Goal: Task Accomplishment & Management: Use online tool/utility

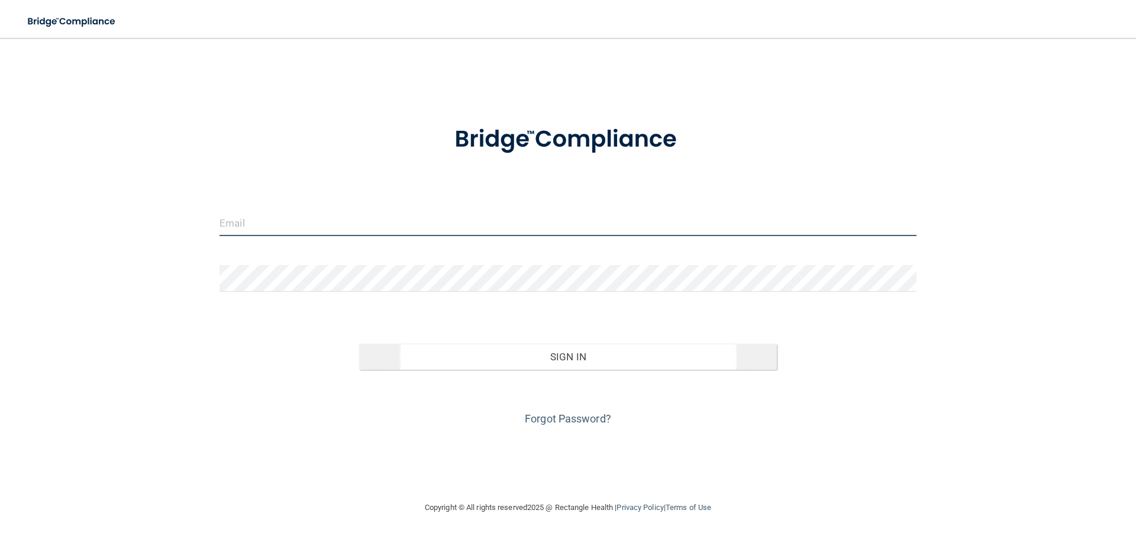
type input "[EMAIL_ADDRESS][DOMAIN_NAME]"
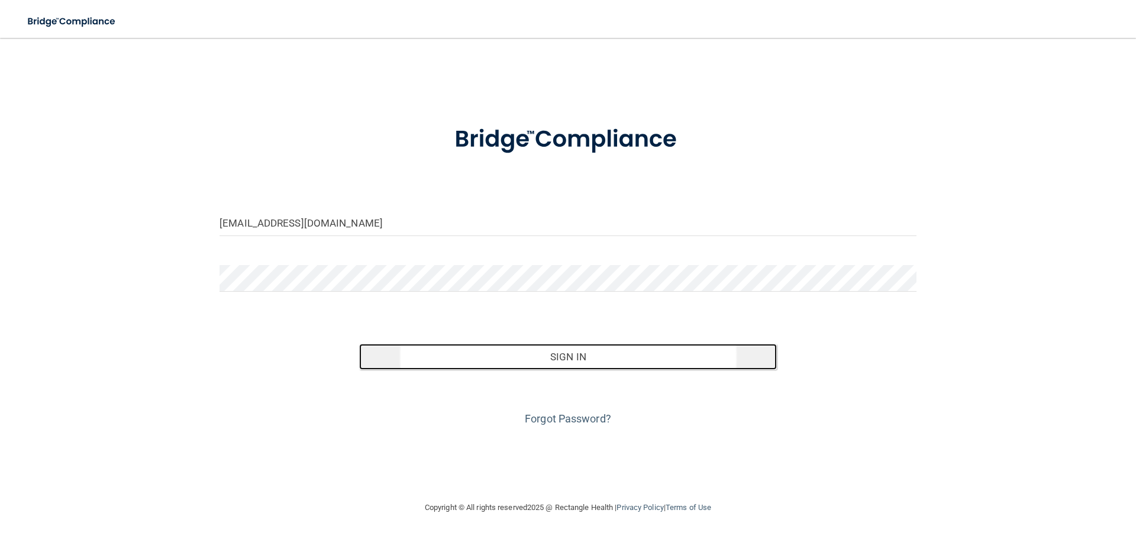
click at [473, 356] on button "Sign In" at bounding box center [568, 357] width 418 height 26
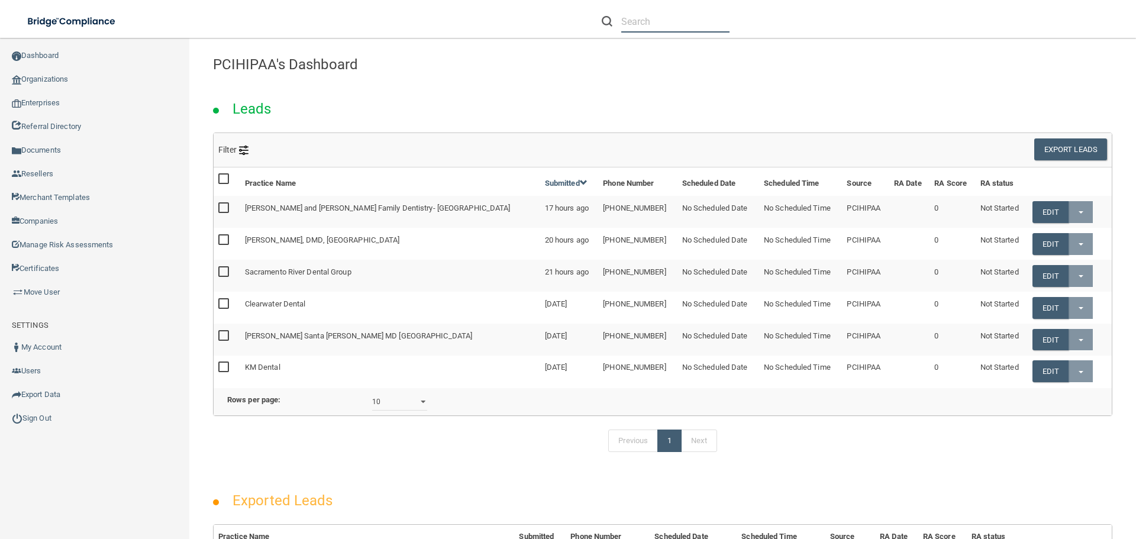
click at [642, 29] on input "text" at bounding box center [675, 22] width 108 height 22
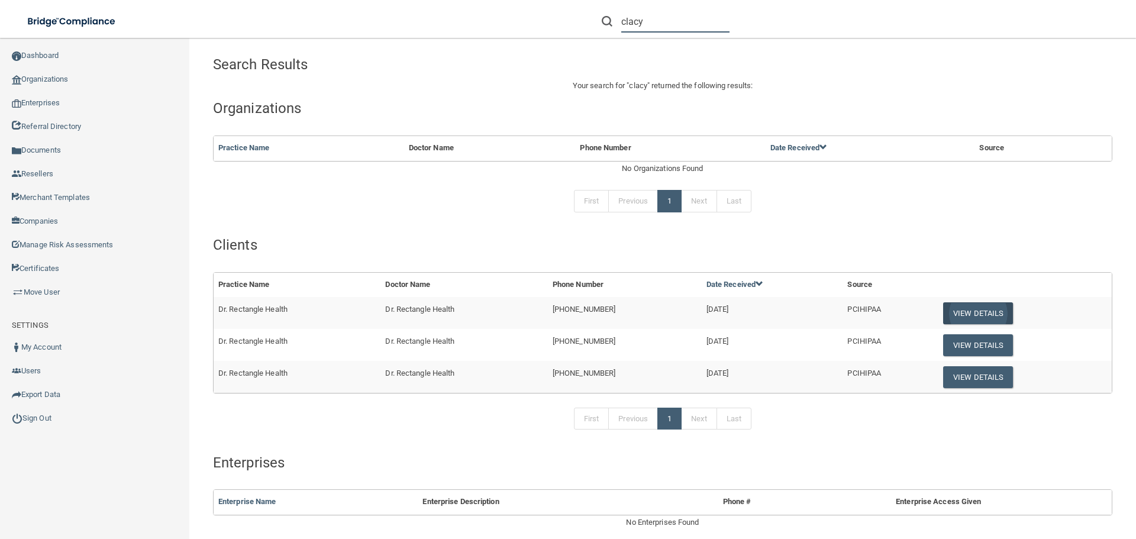
type input "clacy"
click at [984, 312] on button "View Details" at bounding box center [978, 313] width 70 height 22
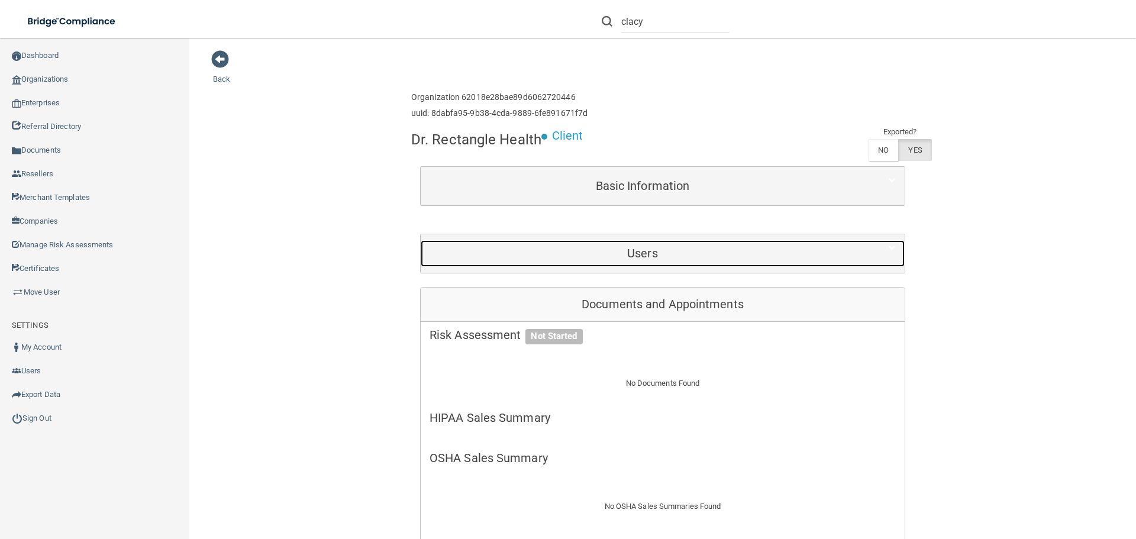
click at [650, 259] on h5 "Users" at bounding box center [643, 253] width 426 height 13
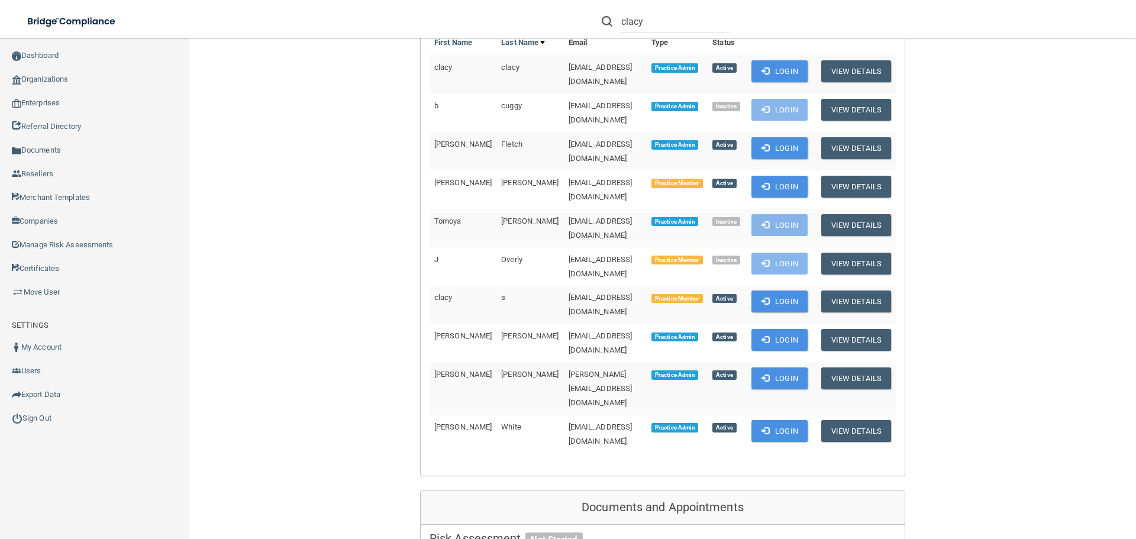
scroll to position [237, 0]
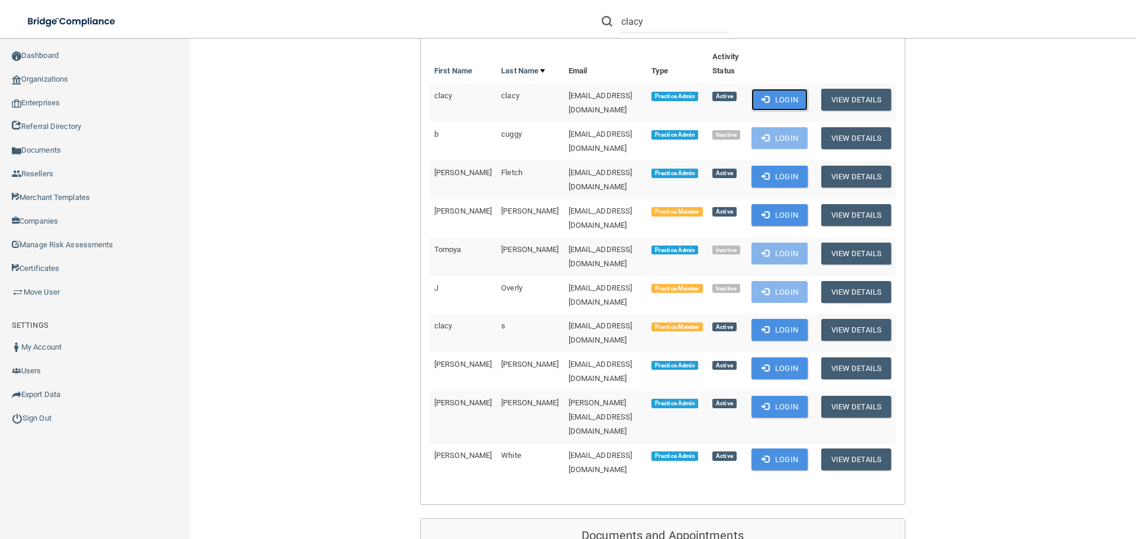
click at [781, 107] on button "Login" at bounding box center [780, 100] width 56 height 22
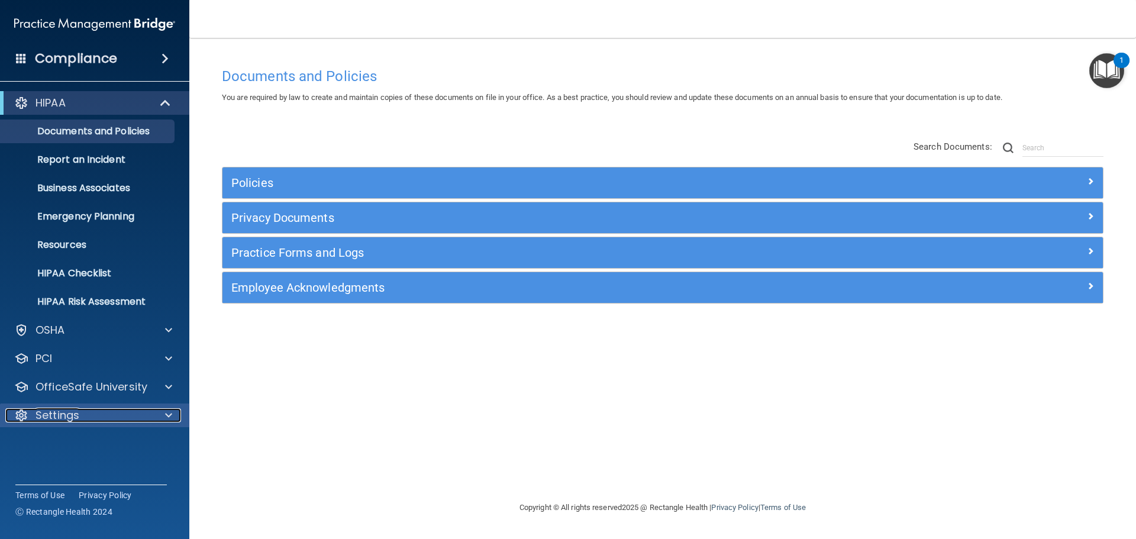
click at [105, 421] on div "Settings" at bounding box center [78, 415] width 147 height 14
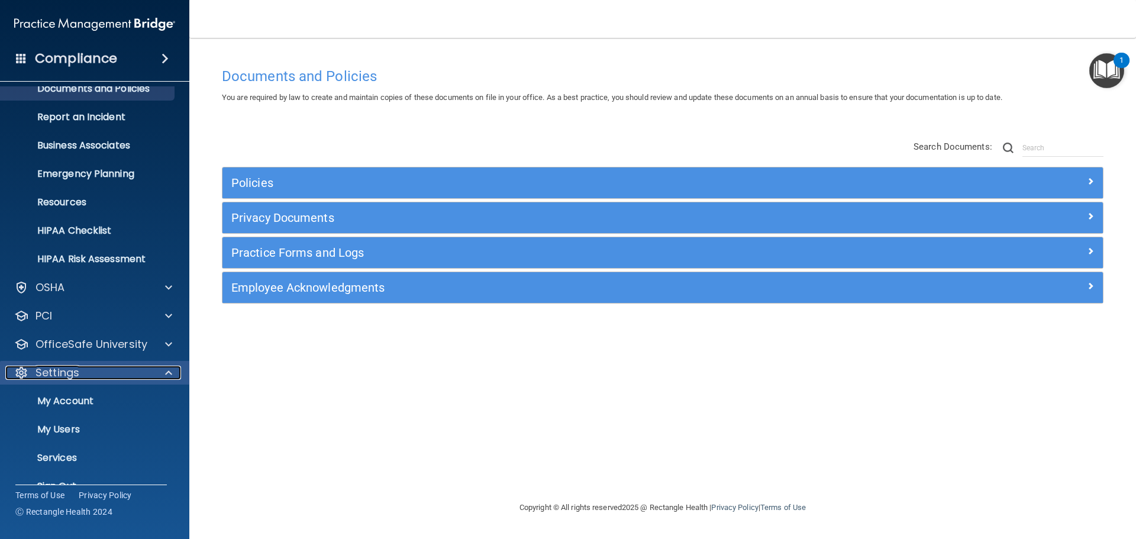
scroll to position [66, 0]
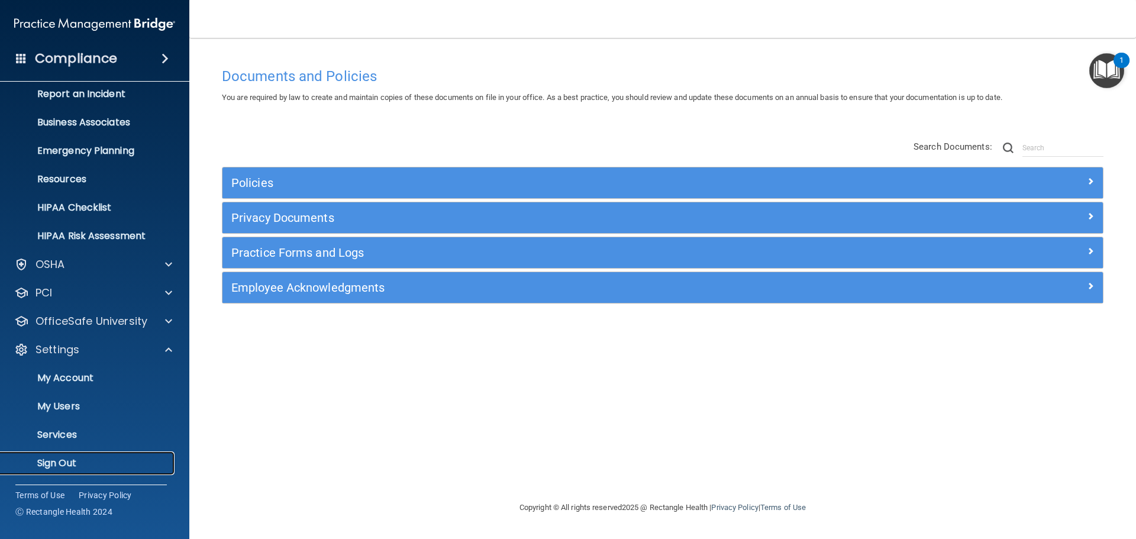
click at [75, 460] on p "Sign Out" at bounding box center [89, 463] width 162 height 12
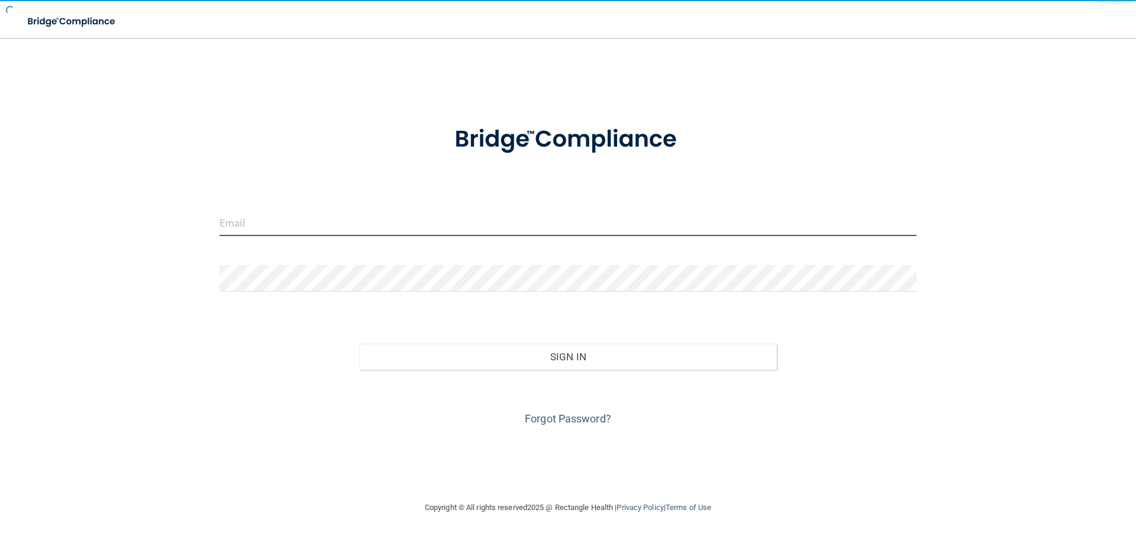
type input "[EMAIL_ADDRESS][DOMAIN_NAME]"
